Goal: Navigation & Orientation: Find specific page/section

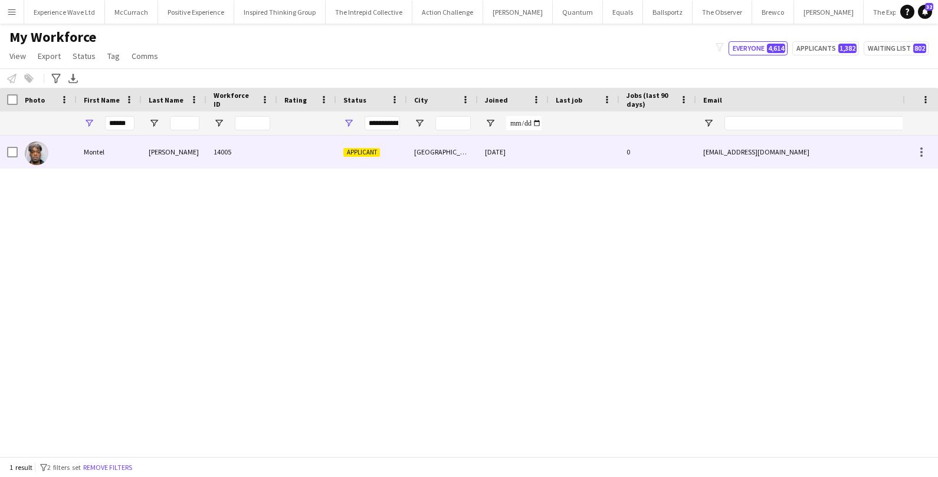
click at [148, 151] on div "Nevers" at bounding box center [174, 152] width 65 height 32
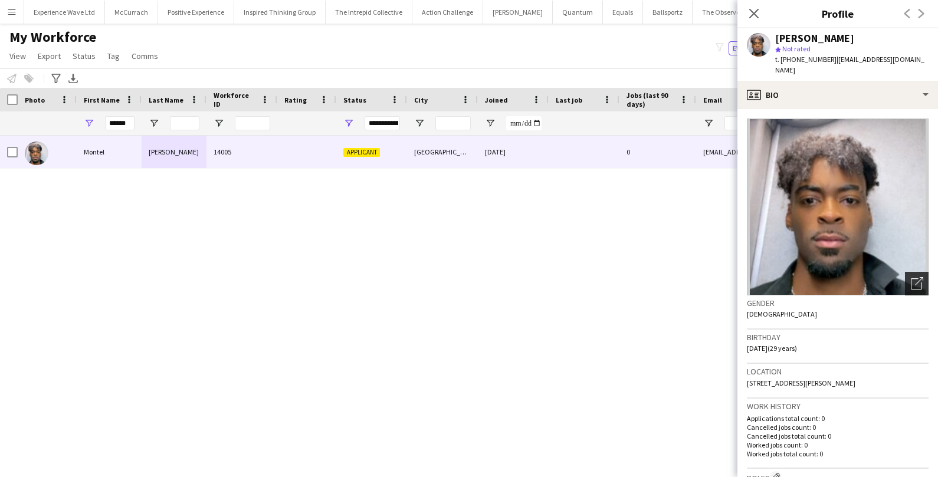
click at [920, 277] on icon at bounding box center [919, 281] width 8 height 8
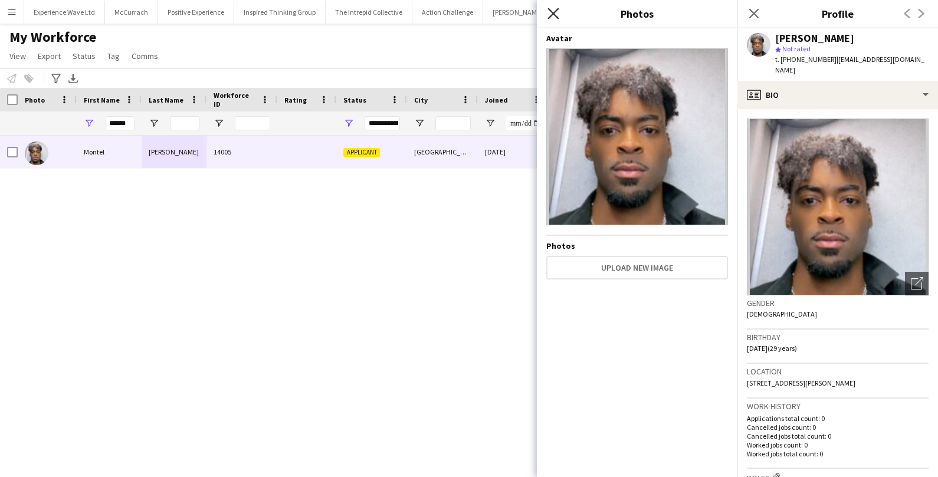
click at [558, 11] on icon "Close pop-in" at bounding box center [553, 13] width 11 height 11
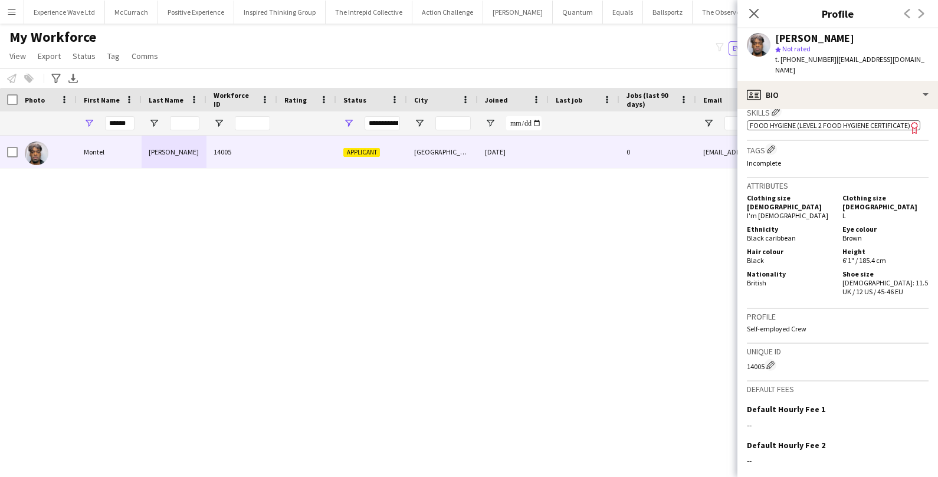
scroll to position [537, 0]
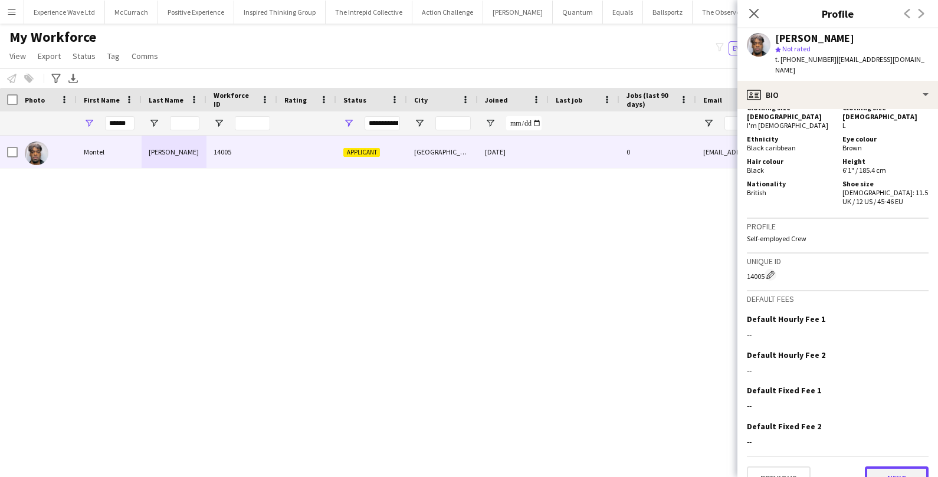
click at [887, 467] on button "Next" at bounding box center [897, 479] width 64 height 24
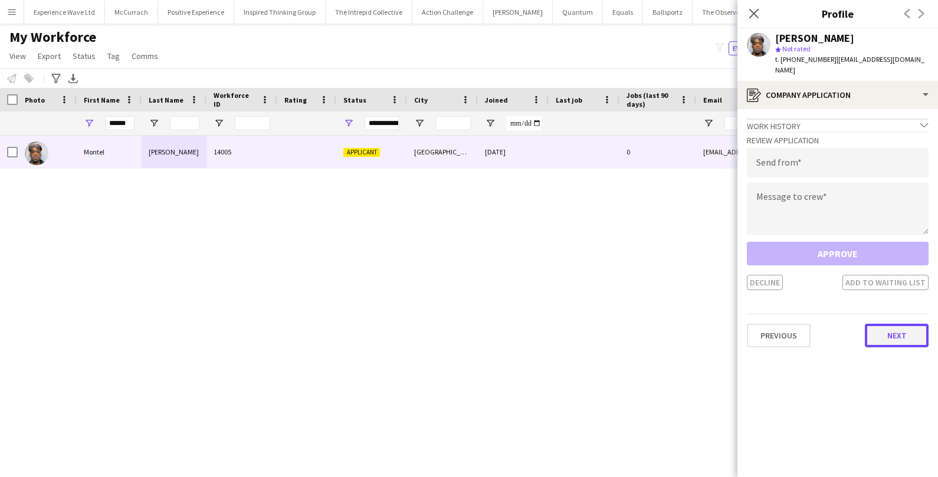
click at [886, 324] on button "Next" at bounding box center [897, 336] width 64 height 24
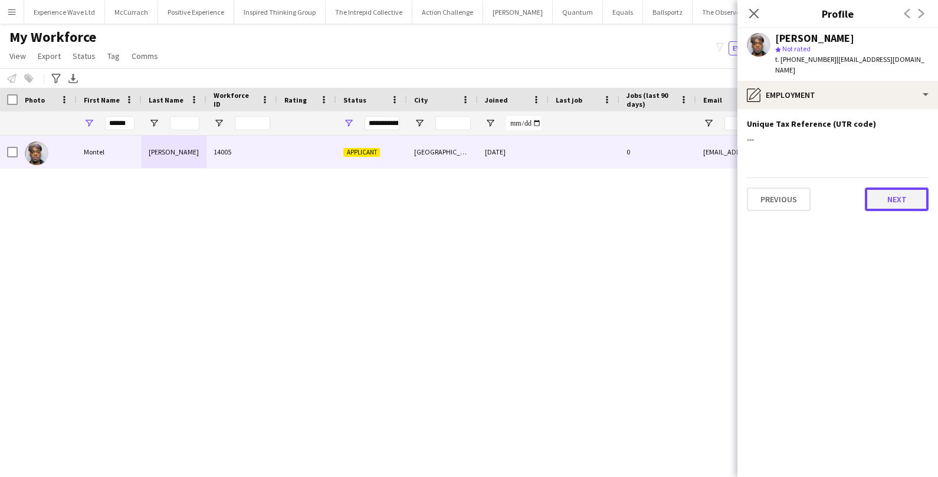
click at [896, 191] on button "Next" at bounding box center [897, 200] width 64 height 24
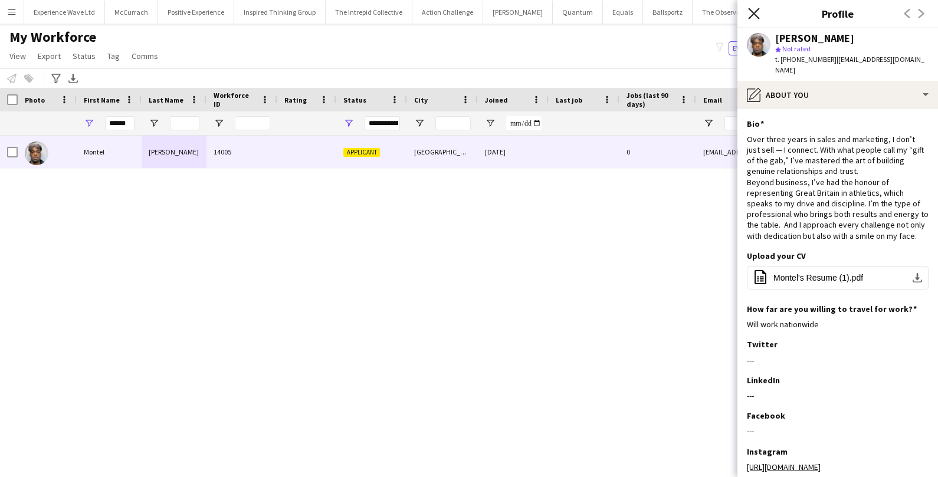
click at [751, 13] on icon "Close pop-in" at bounding box center [753, 13] width 11 height 11
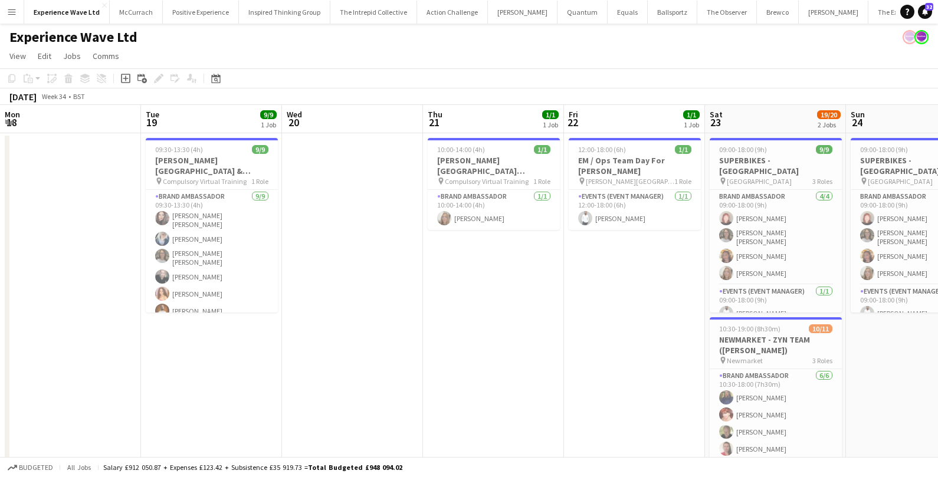
scroll to position [0, 488]
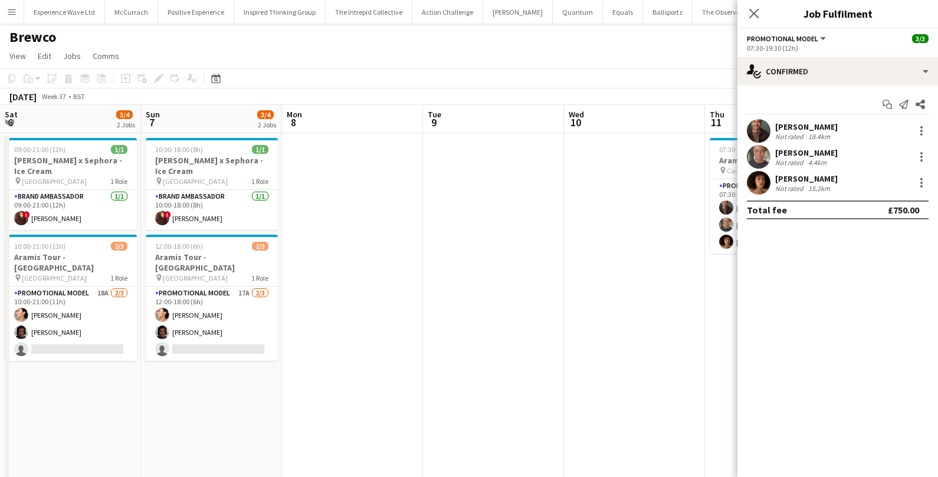
scroll to position [0, 486]
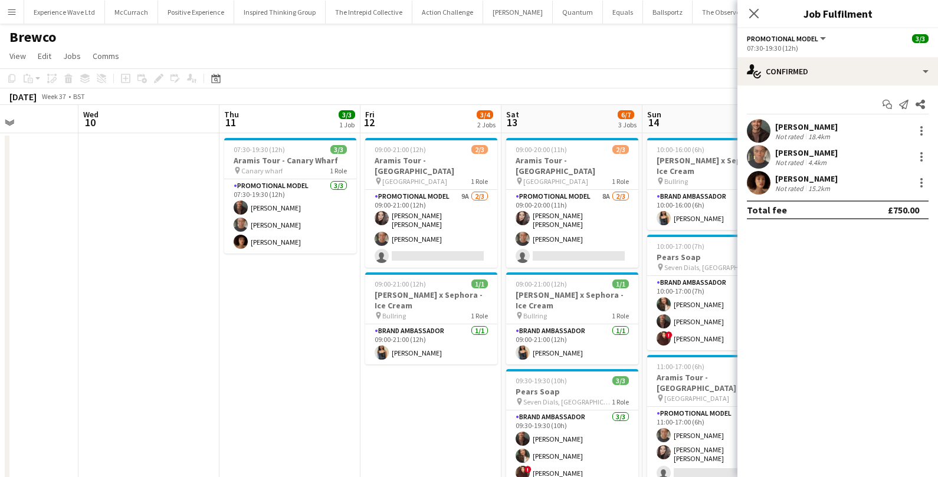
click at [9, 8] on app-icon "Menu" at bounding box center [11, 11] width 9 height 9
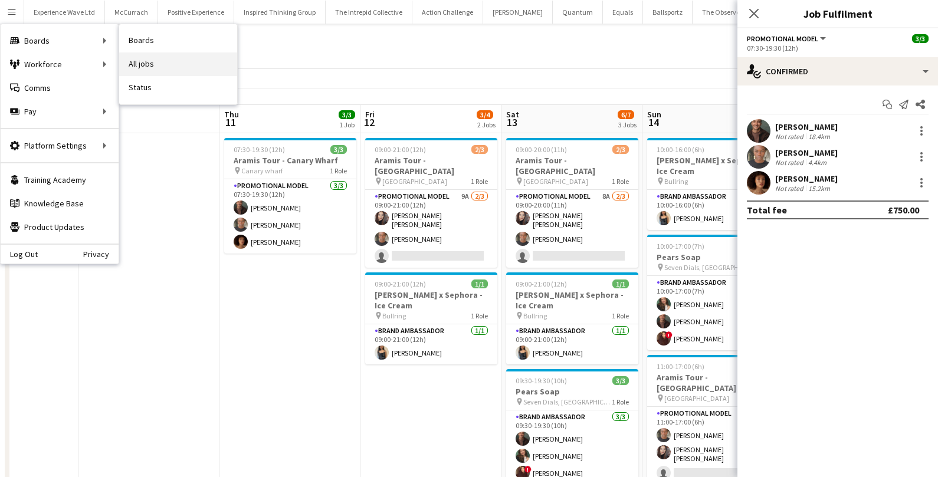
click at [133, 63] on link "All jobs" at bounding box center [178, 65] width 118 height 24
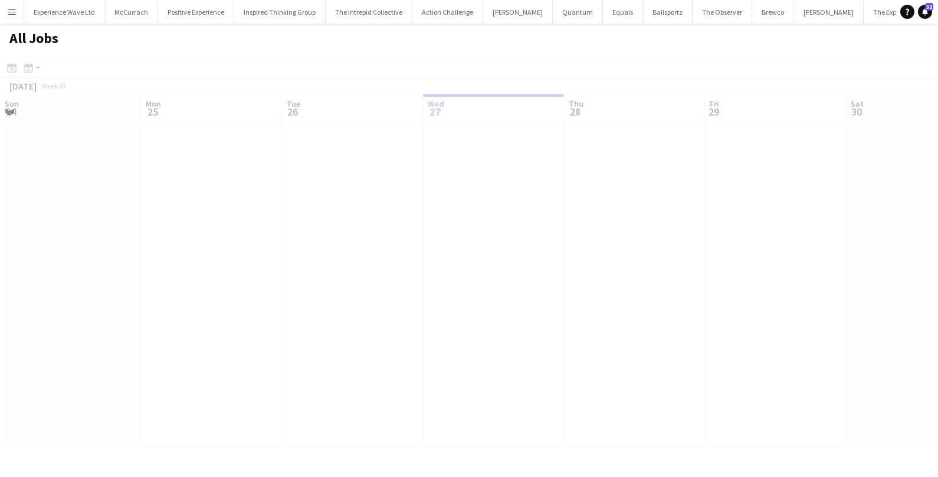
scroll to position [0, 281]
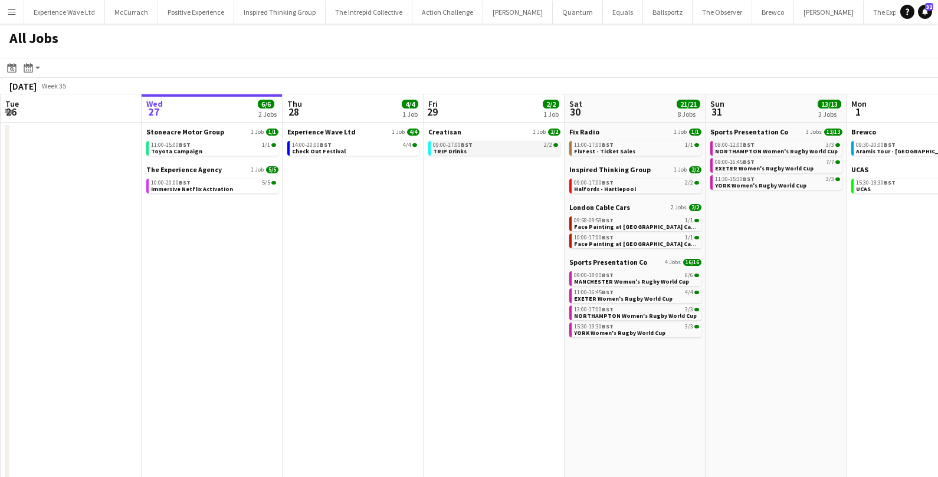
click at [452, 150] on span "TRIP Drinks" at bounding box center [450, 152] width 34 height 8
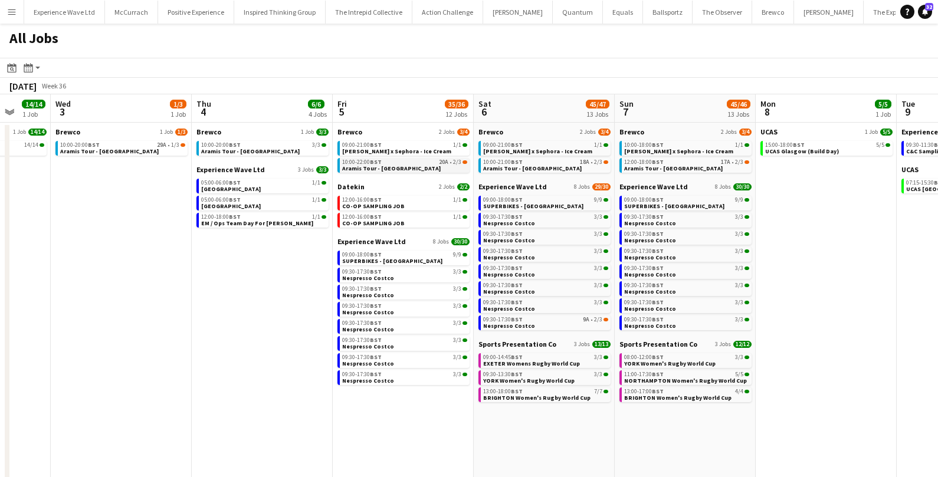
scroll to position [0, 517]
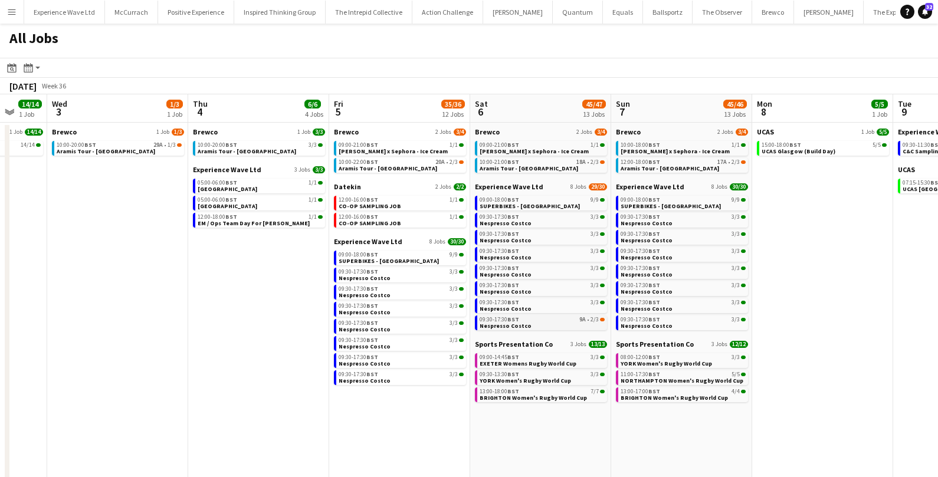
click at [563, 323] on link "09:30-17:30 BST 9A • 2/3 Nespresso Costco" at bounding box center [542, 323] width 125 height 14
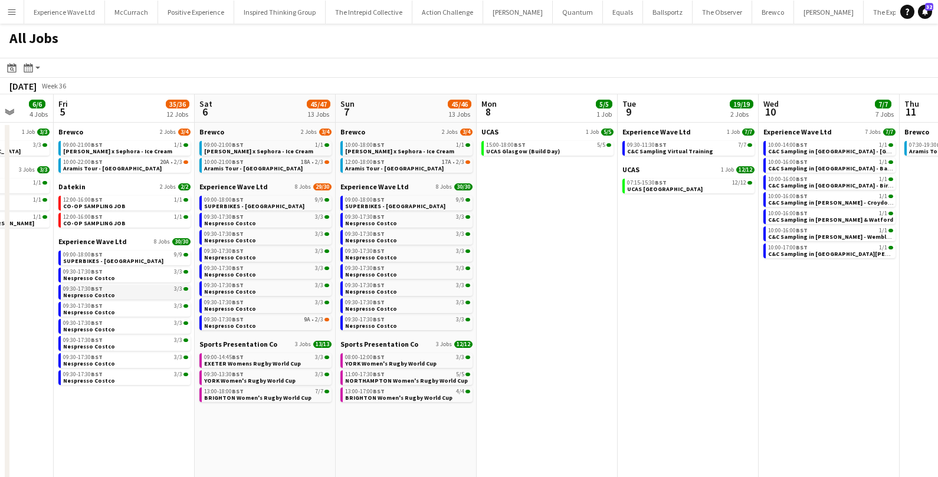
scroll to position [0, 363]
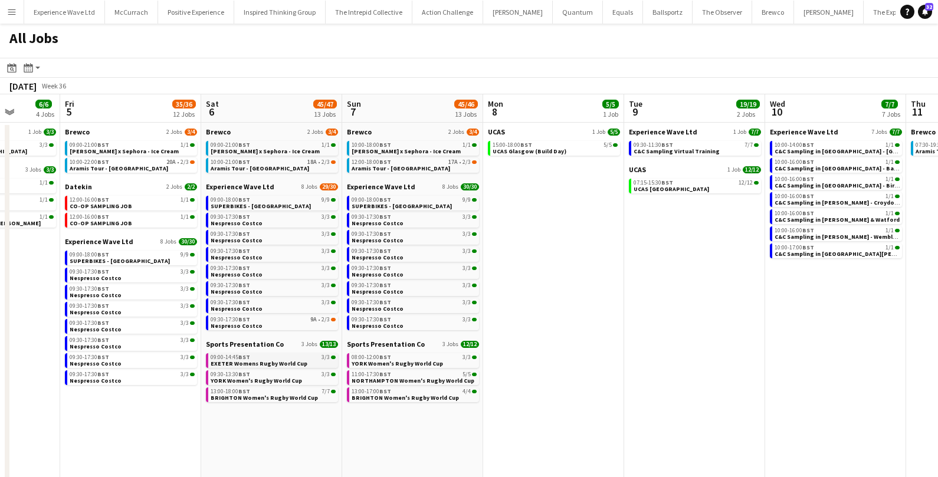
click at [293, 365] on span "EXETER Womens Rugby World Cup" at bounding box center [259, 364] width 97 height 8
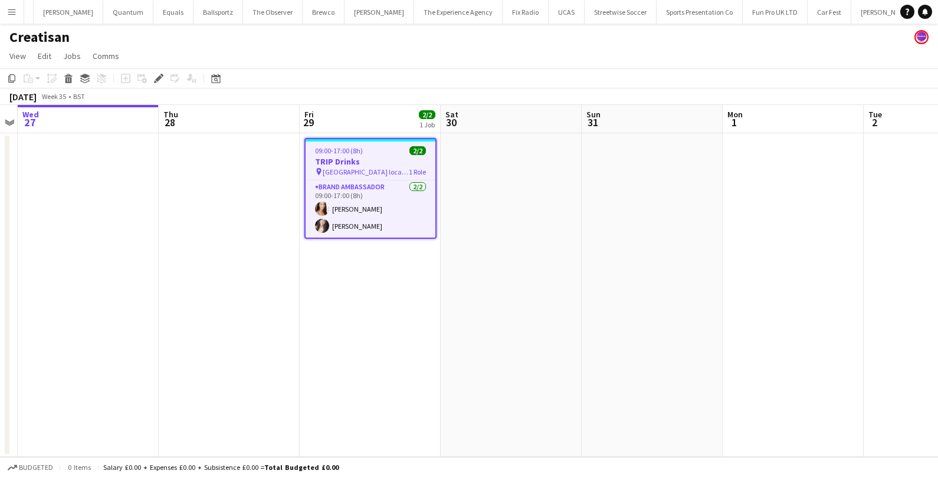
scroll to position [0, 585]
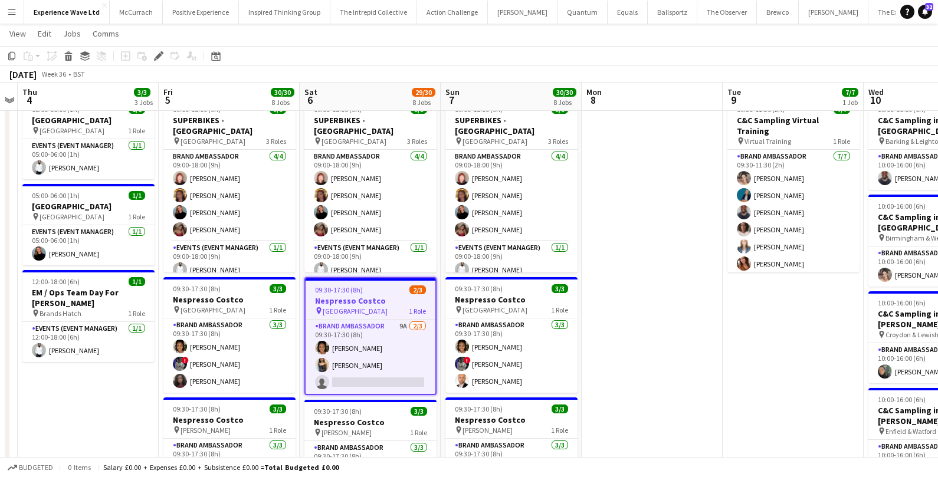
scroll to position [40, 0]
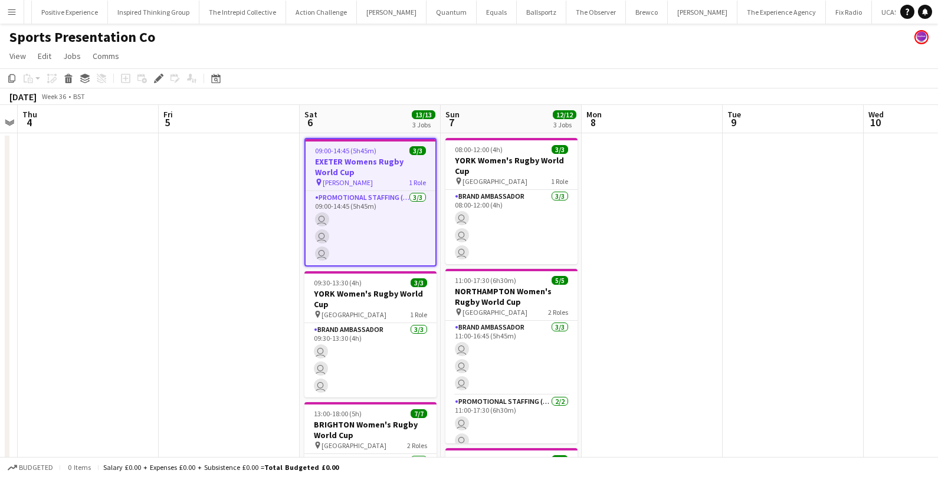
scroll to position [0, 233]
